Goal: Task Accomplishment & Management: Use online tool/utility

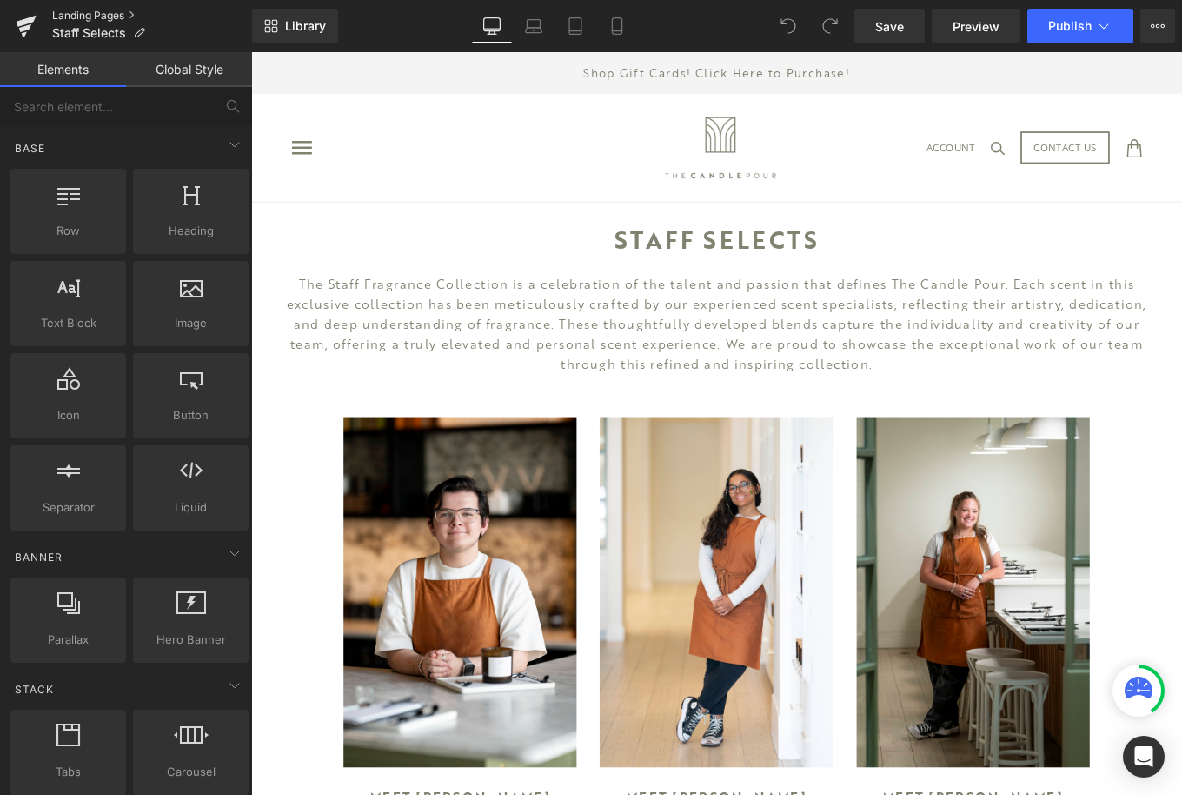
click at [100, 11] on link "Landing Pages" at bounding box center [152, 16] width 200 height 14
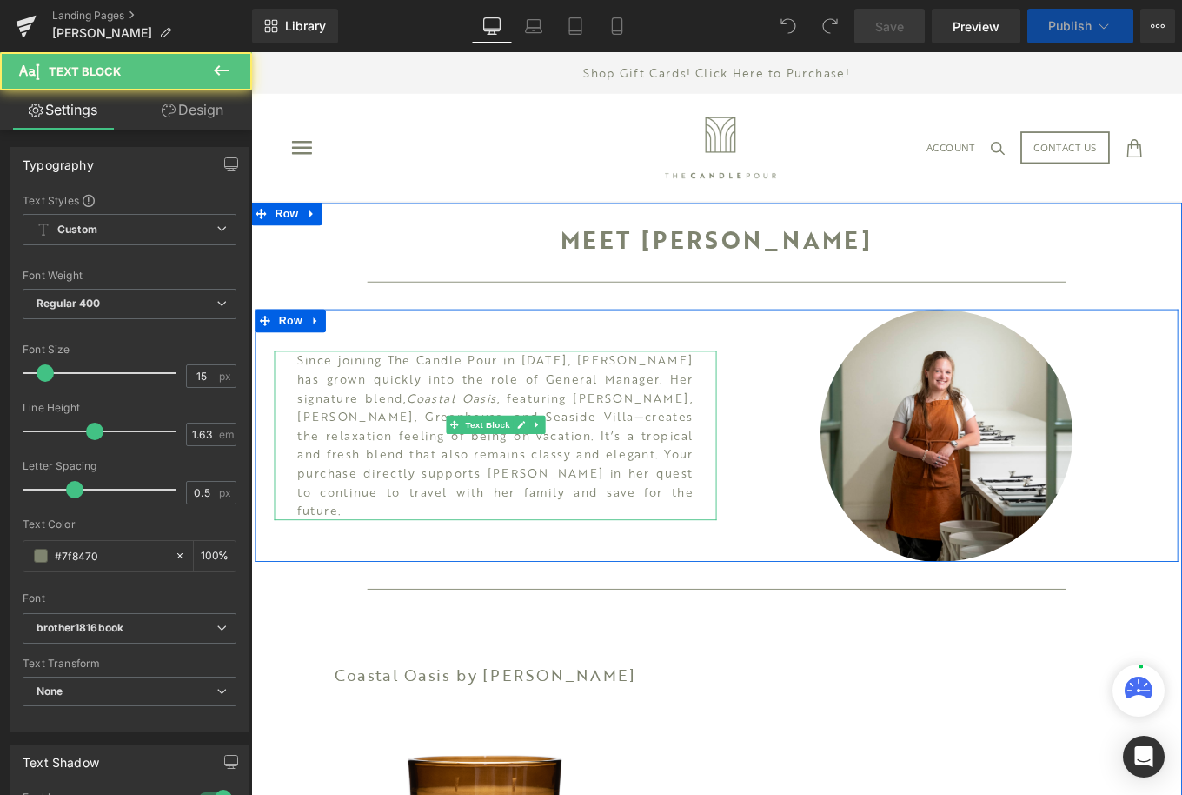
click at [640, 553] on p "Since joining The Candle Pour in [DATE], [PERSON_NAME] has grown quickly into t…" at bounding box center [527, 485] width 448 height 191
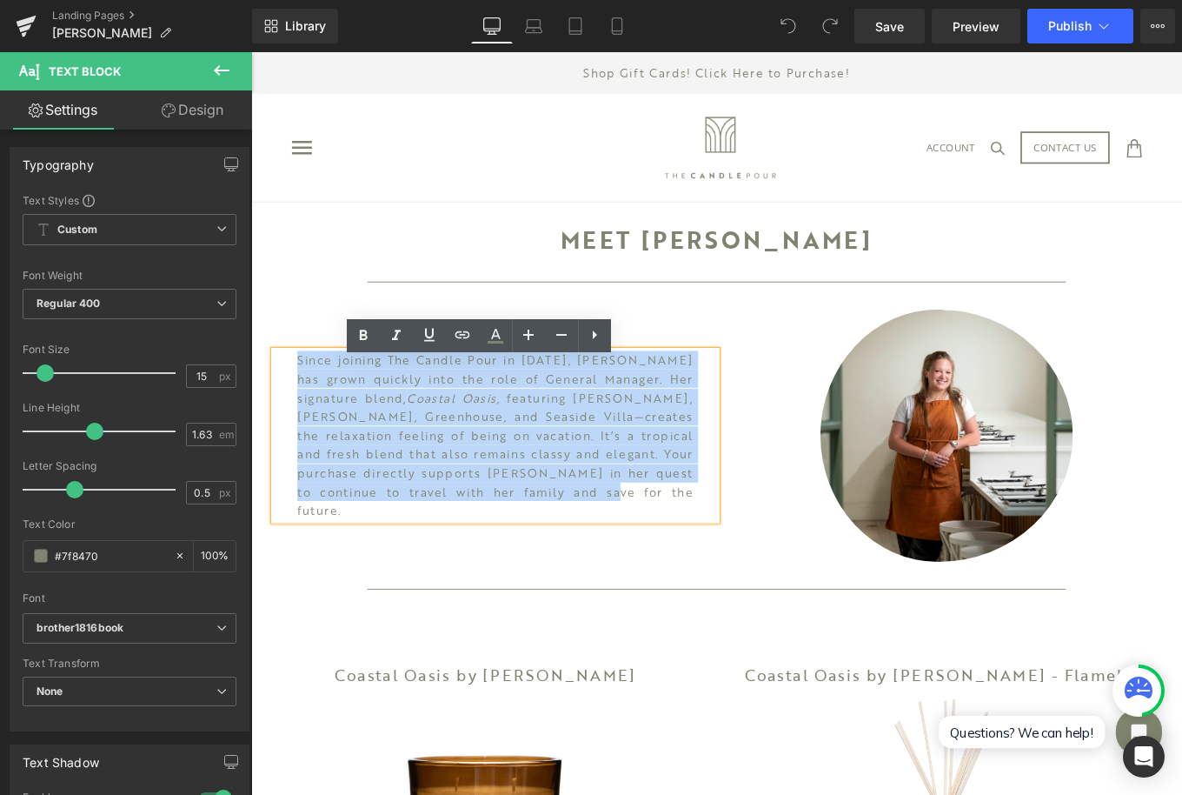
drag, startPoint x: 670, startPoint y: 559, endPoint x: 137, endPoint y: 323, distance: 582.7
click at [251, 323] on html "Skip to Content arrow-left icon arrow-right icon behance icon cart icon chevron…" at bounding box center [777, 804] width 1052 height 1505
paste div
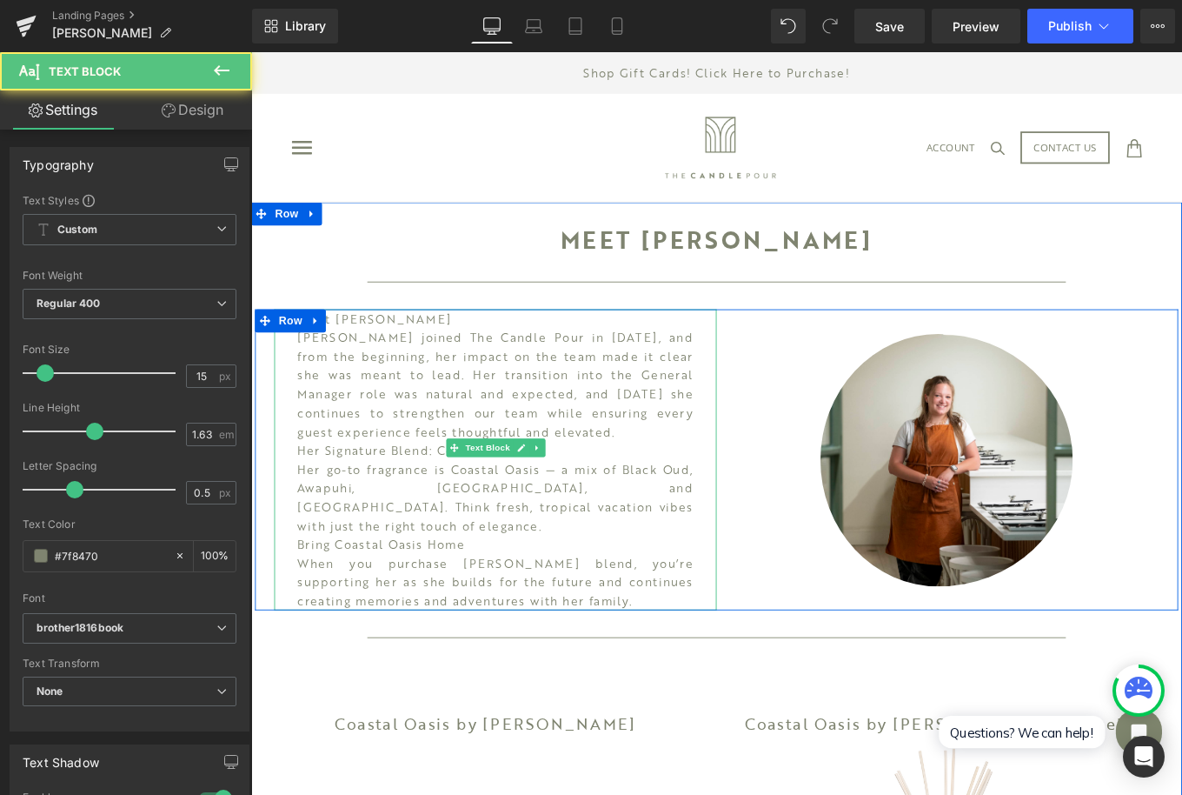
click at [377, 348] on p "Meet [PERSON_NAME]" at bounding box center [527, 353] width 448 height 21
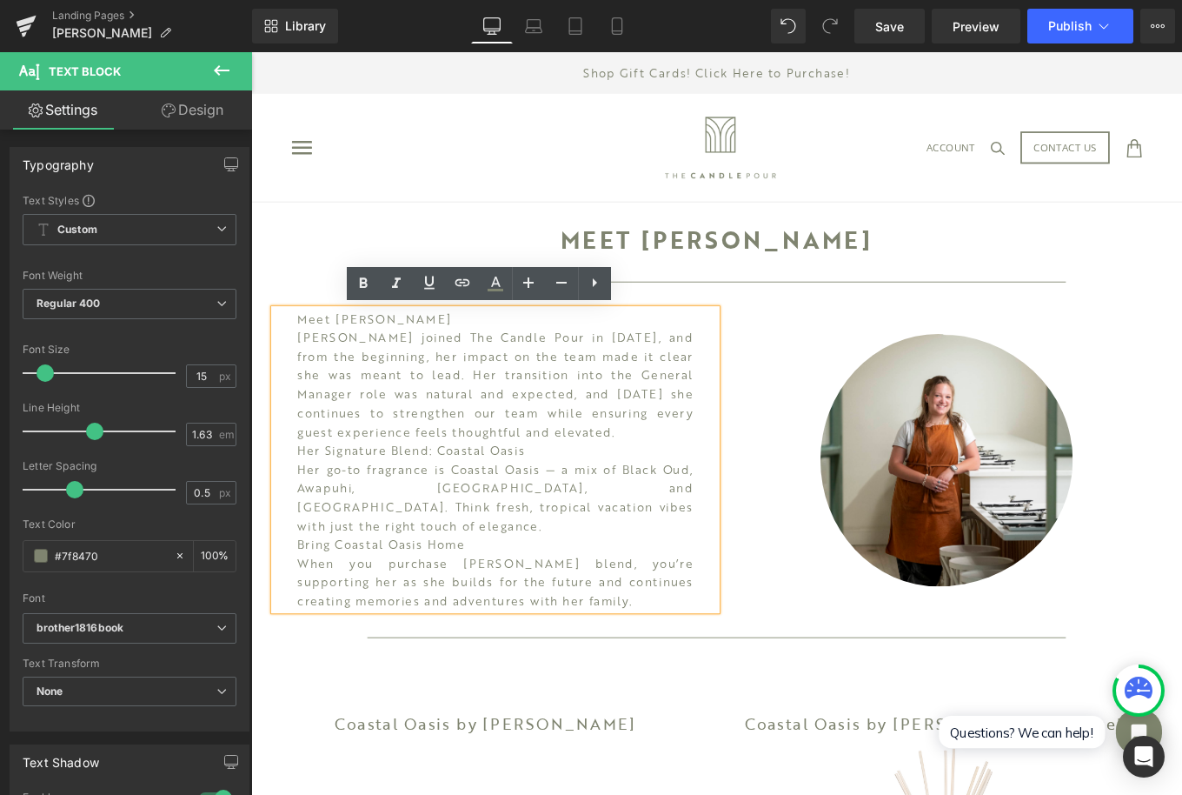
click at [416, 356] on p "Meet [PERSON_NAME]" at bounding box center [527, 353] width 448 height 21
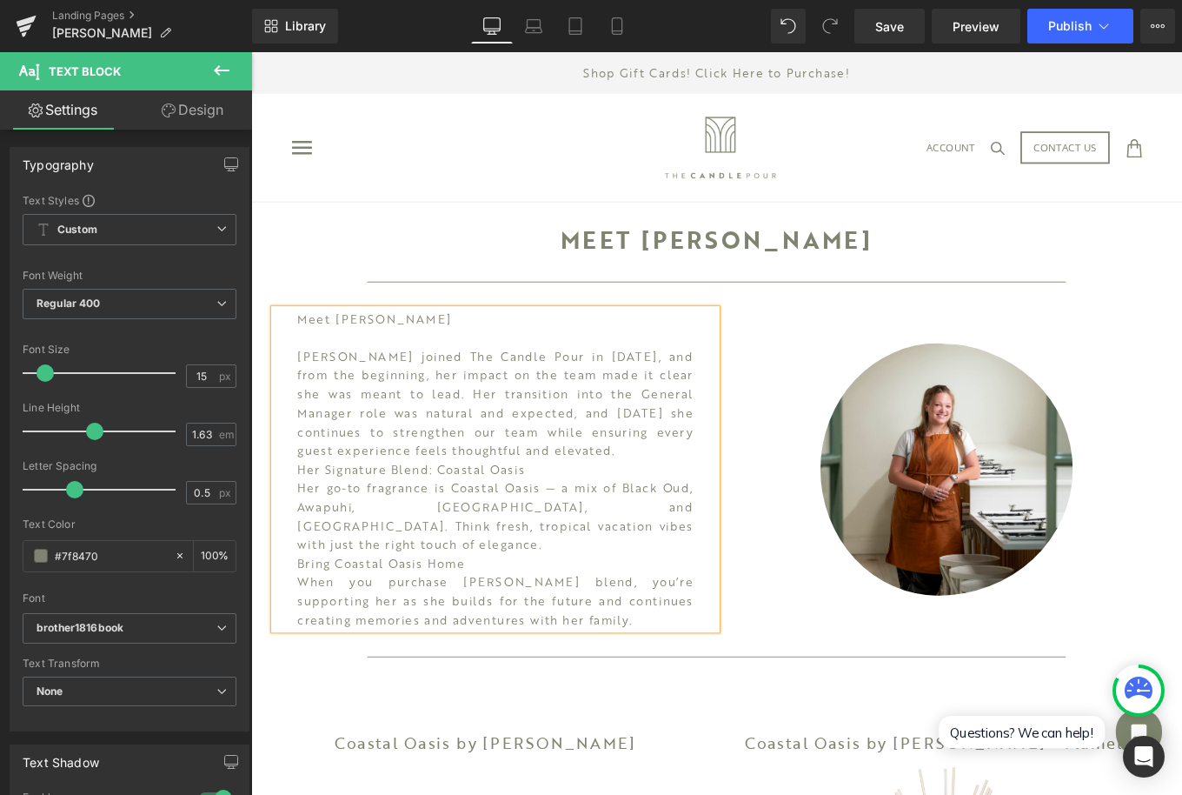
click at [544, 502] on p "[PERSON_NAME] joined The Candle Pour in [DATE], and from the beginning, her imp…" at bounding box center [527, 449] width 448 height 128
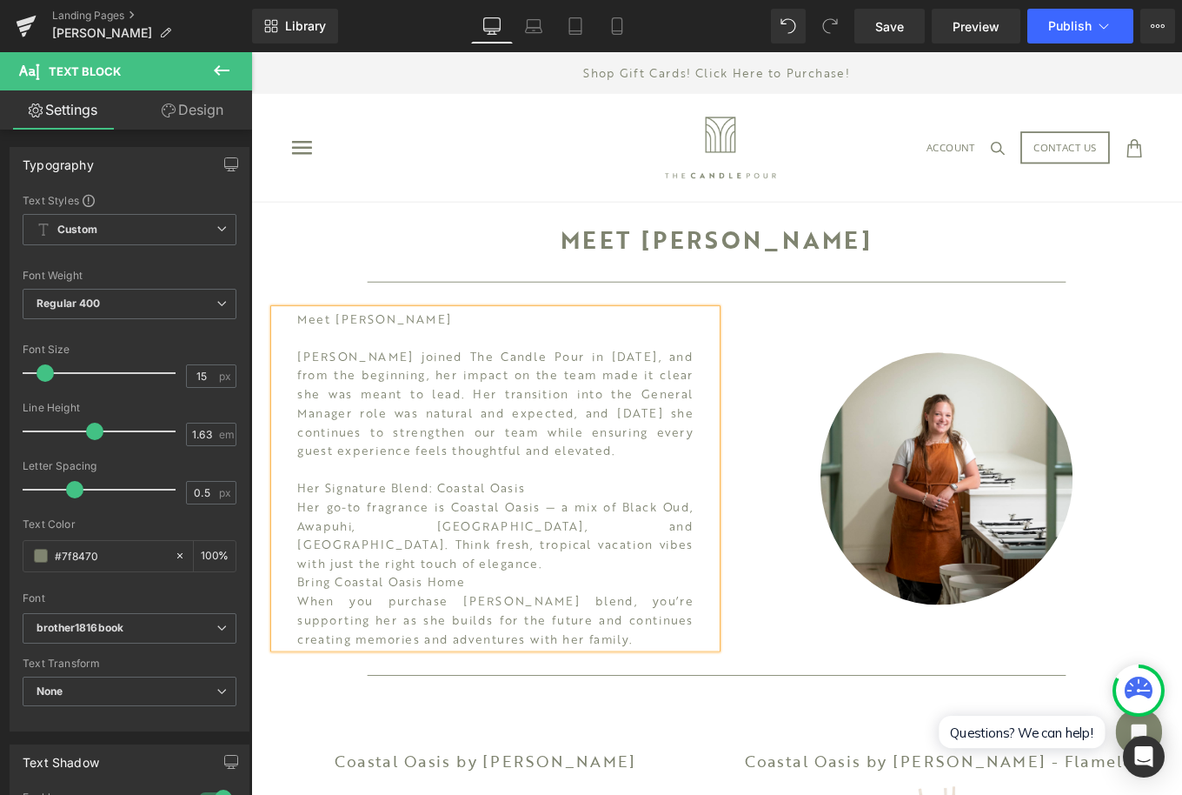
click at [560, 544] on p "Her Signature Blend: Coastal Oasis" at bounding box center [527, 544] width 448 height 21
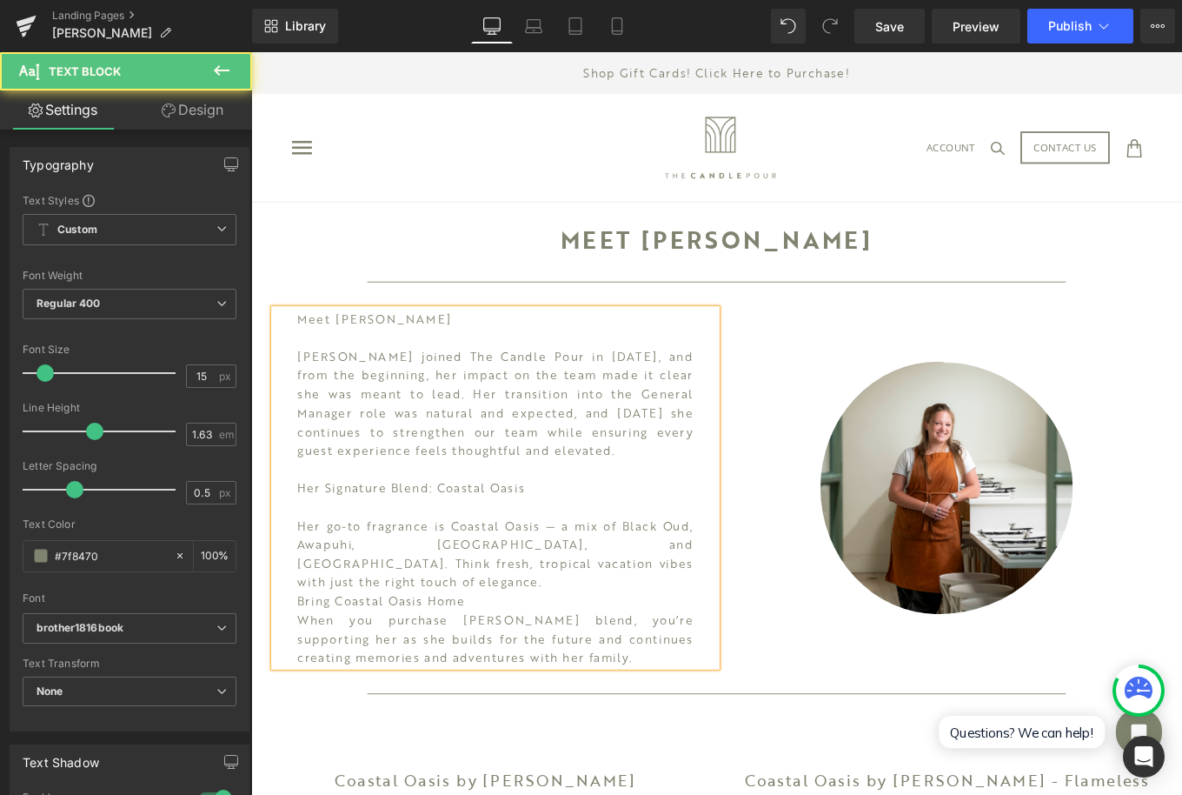
click at [523, 662] on p "Bring Coastal Oasis Home" at bounding box center [527, 672] width 448 height 21
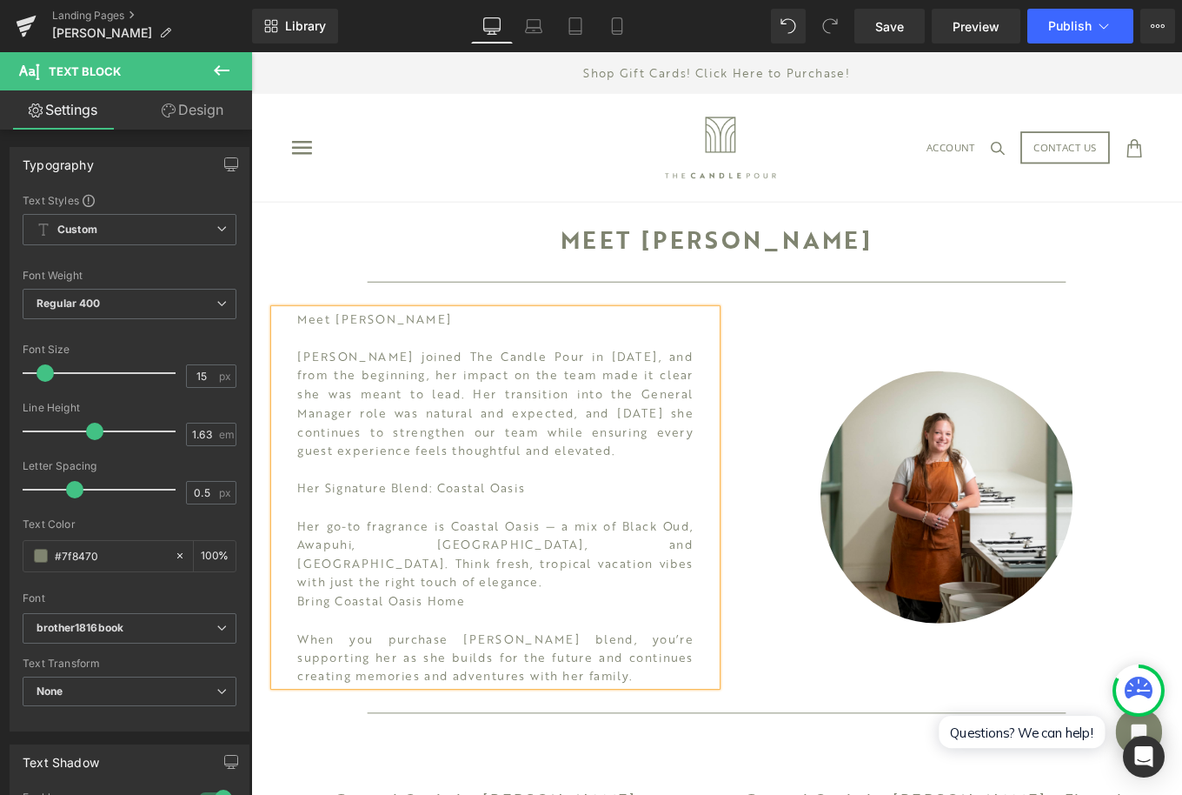
click at [296, 643] on div "Meet [PERSON_NAME] joined The Candle Pour in [DATE], and from the beginning, he…" at bounding box center [527, 555] width 500 height 425
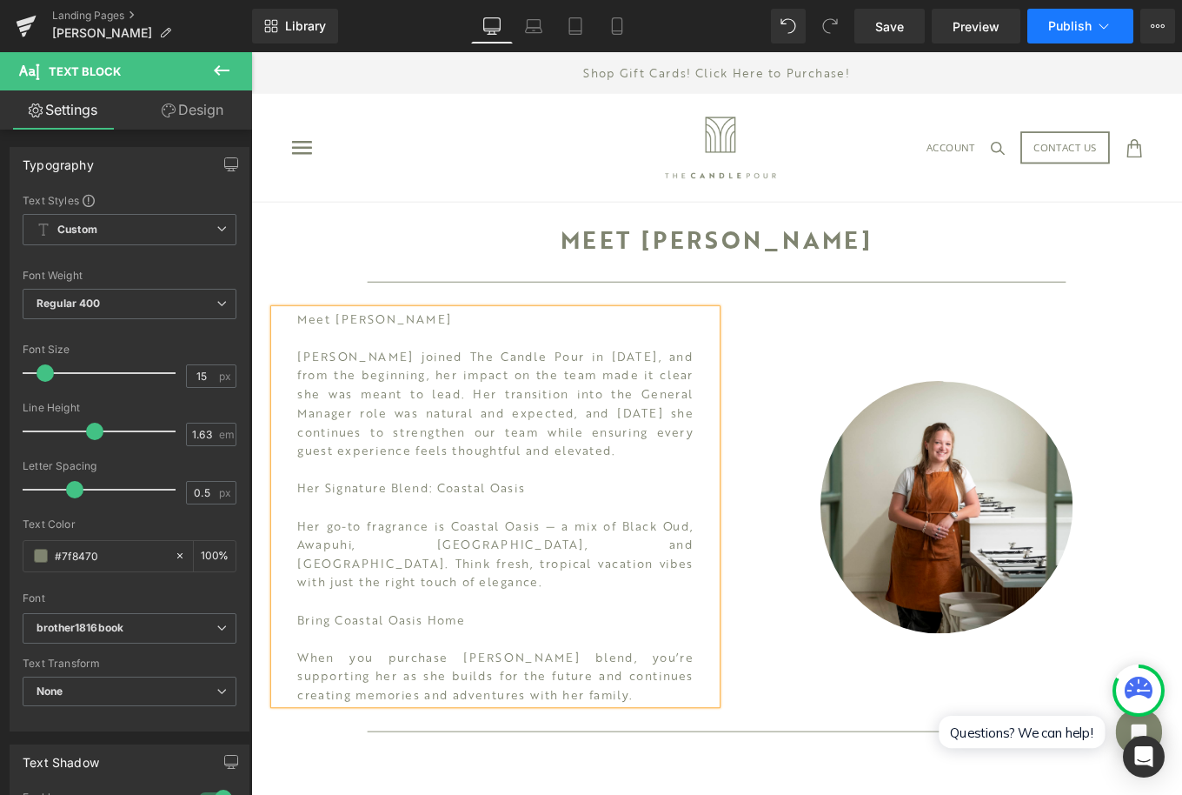
click at [1062, 25] on span "Publish" at bounding box center [1070, 26] width 43 height 14
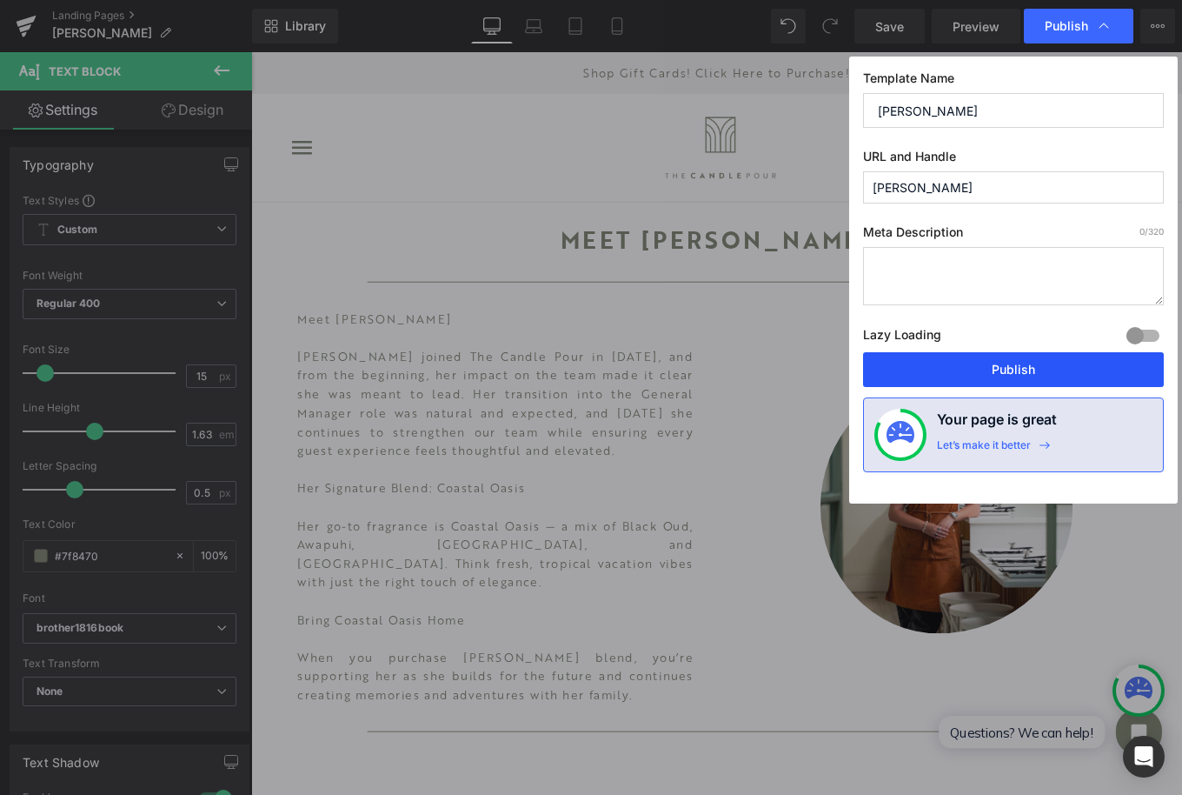
click at [0, 0] on button "Publish" at bounding box center [0, 0] width 0 height 0
